Goal: Navigation & Orientation: Find specific page/section

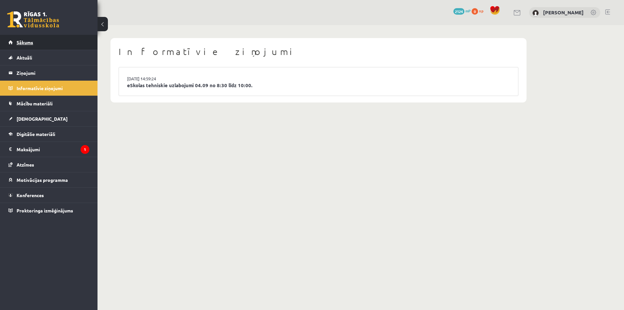
click at [24, 43] on span "Sākums" at bounding box center [25, 42] width 17 height 6
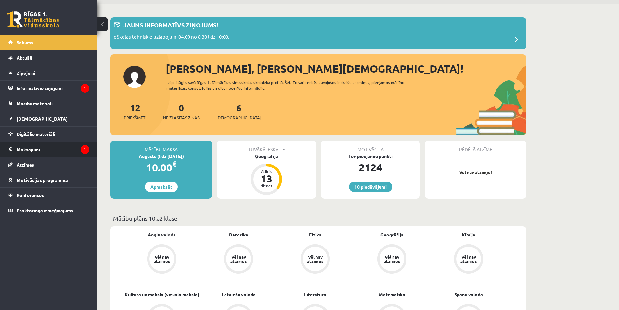
scroll to position [33, 0]
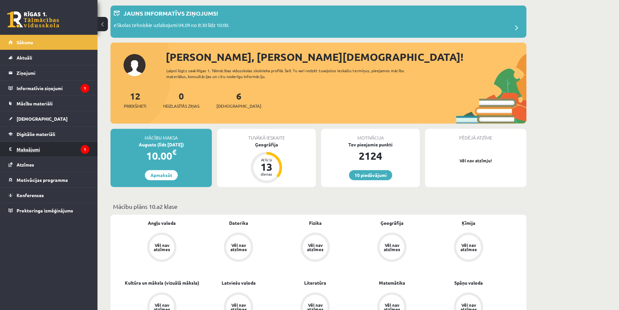
click at [32, 148] on legend "Maksājumi 1" at bounding box center [53, 149] width 73 height 15
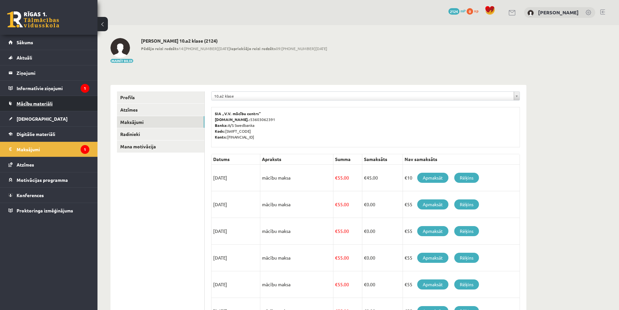
click at [21, 105] on span "Mācību materiāli" at bounding box center [35, 103] width 36 height 6
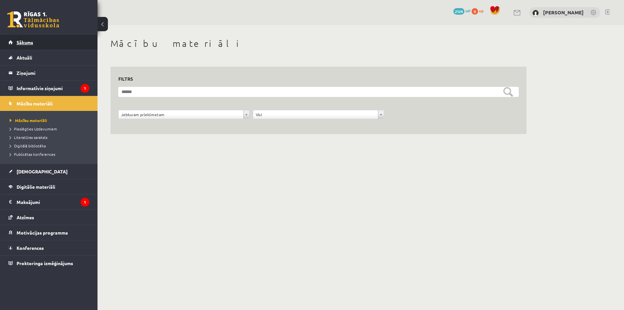
click at [33, 41] on link "Sākums" at bounding box center [48, 42] width 81 height 15
